Goal: Navigation & Orientation: Find specific page/section

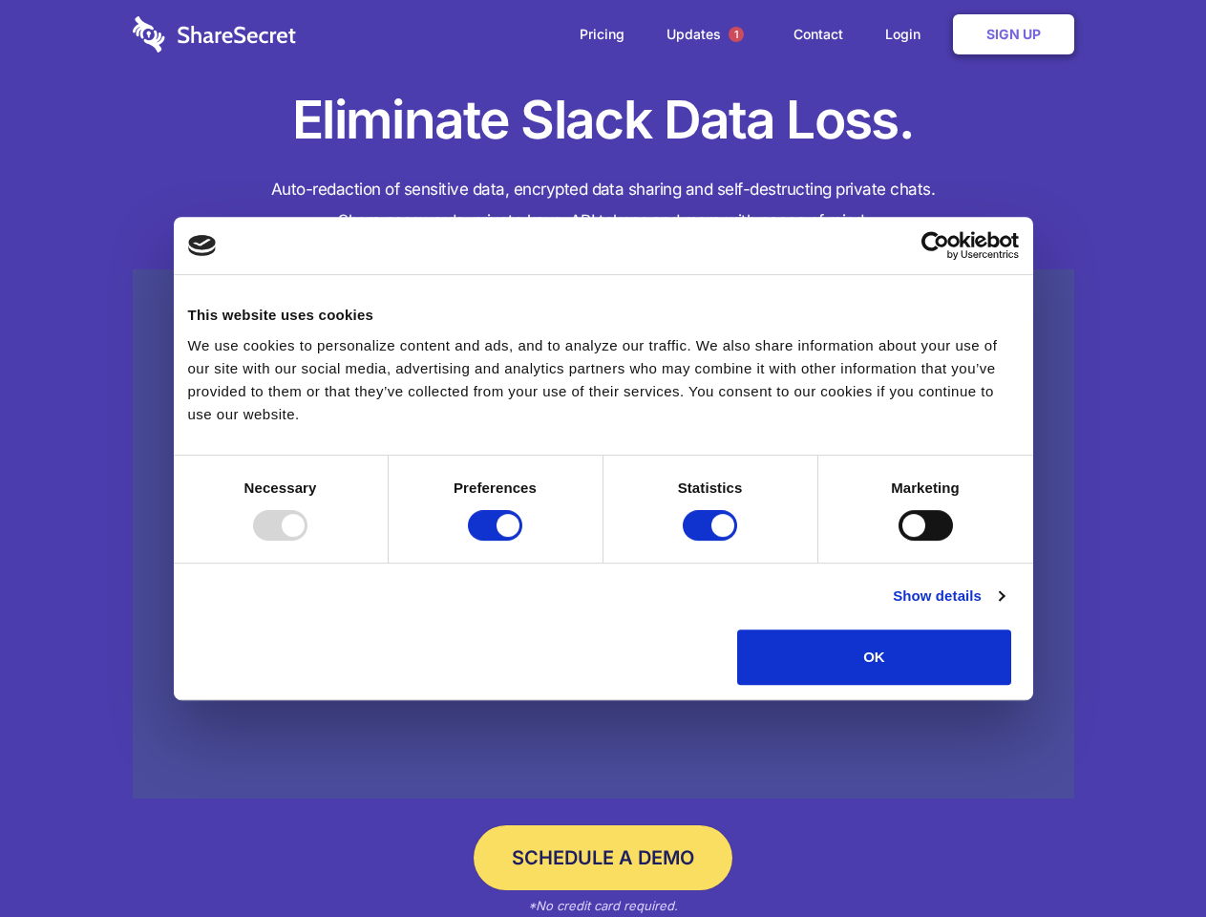
click at [308, 541] on div at bounding box center [280, 525] width 54 height 31
click at [523, 541] on input "Preferences" at bounding box center [495, 525] width 54 height 31
checkbox input "false"
click at [713, 541] on input "Statistics" at bounding box center [710, 525] width 54 height 31
checkbox input "false"
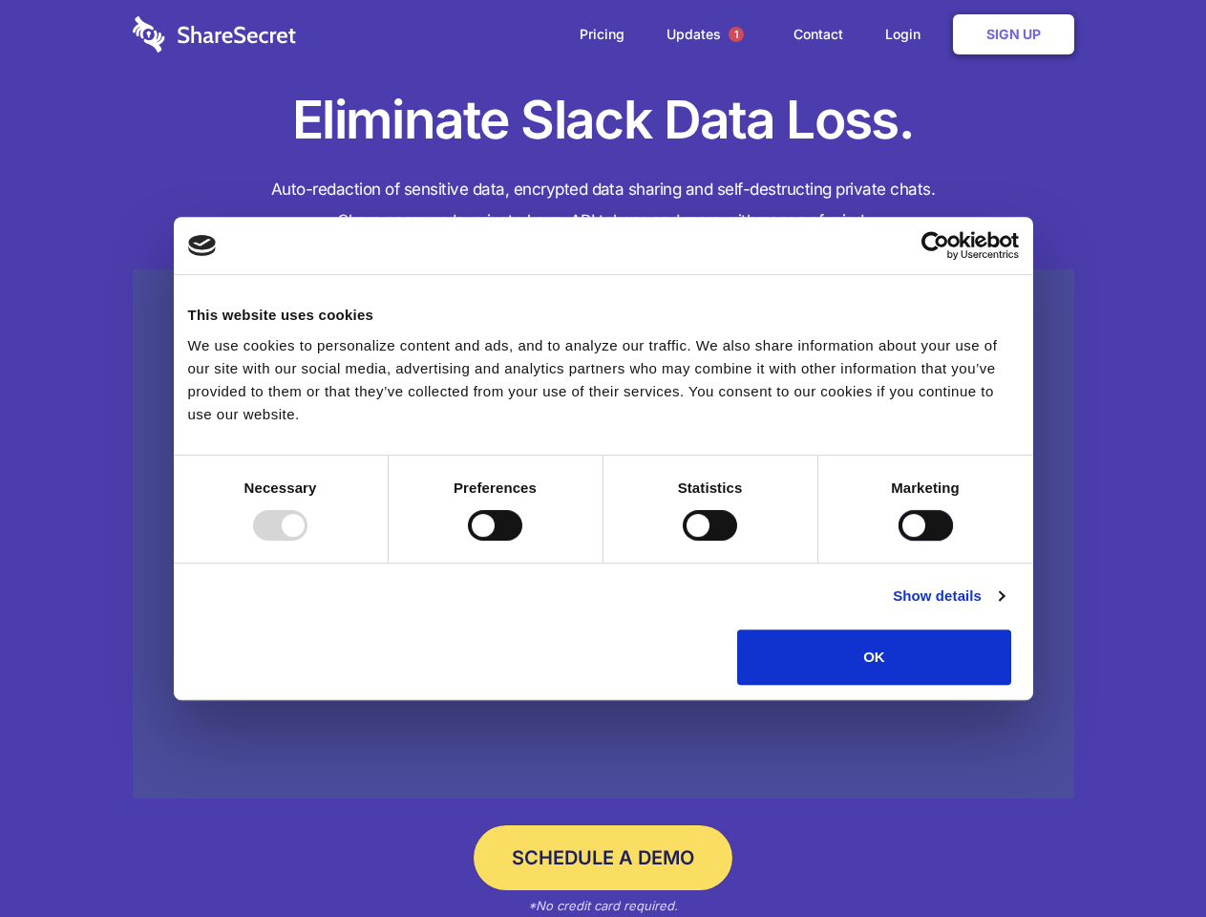
click at [899, 541] on input "Marketing" at bounding box center [926, 525] width 54 height 31
checkbox input "true"
click at [1004, 608] on link "Show details" at bounding box center [948, 596] width 111 height 23
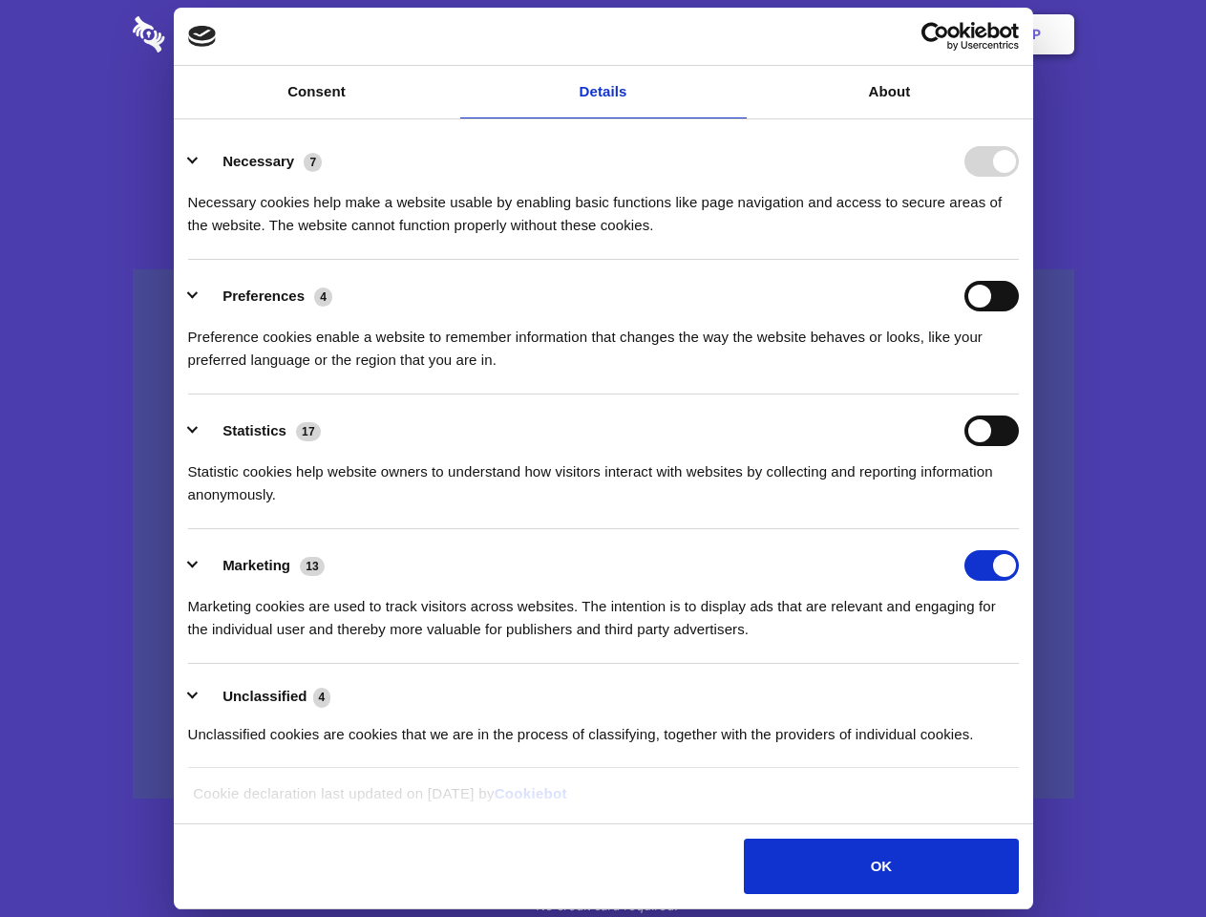
click at [1028, 692] on ul "Necessary 7 Necessary cookies help make a website usable by enabling basic func…" at bounding box center [603, 447] width 849 height 644
click at [736, 34] on span "1" at bounding box center [736, 34] width 15 height 15
